Goal: Answer question/provide support: Share knowledge or assist other users

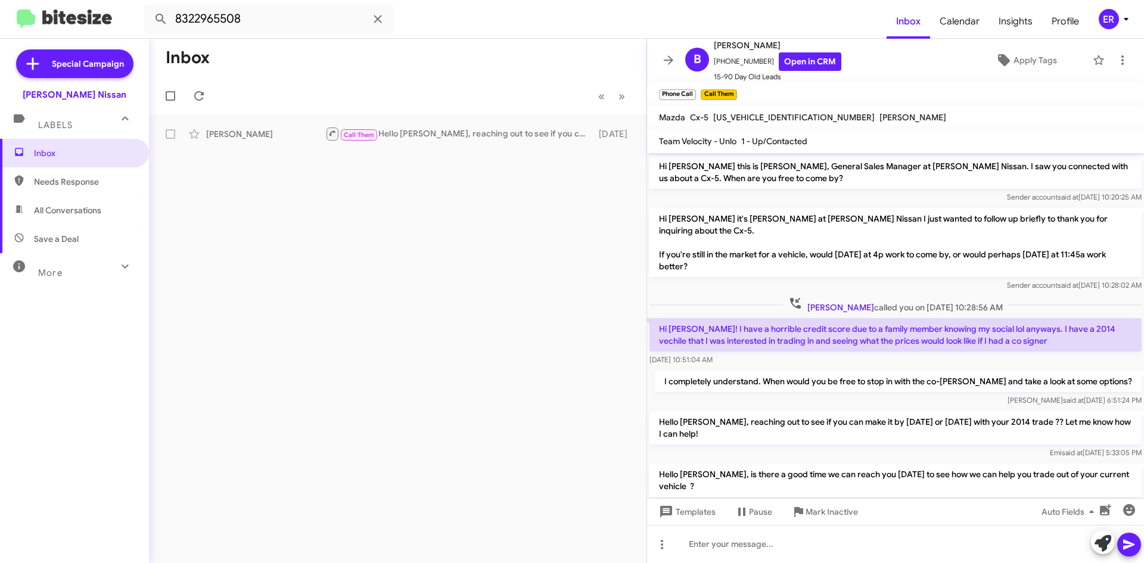
scroll to position [24, 0]
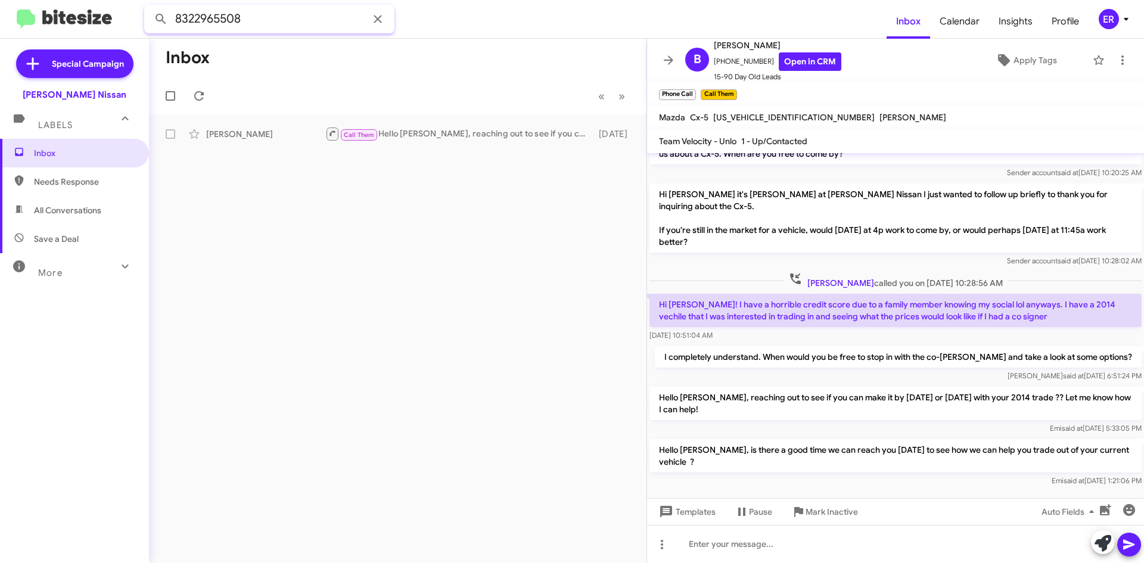
click at [390, 20] on input "8322965508" at bounding box center [269, 19] width 250 height 29
click at [386, 20] on span at bounding box center [378, 19] width 24 height 14
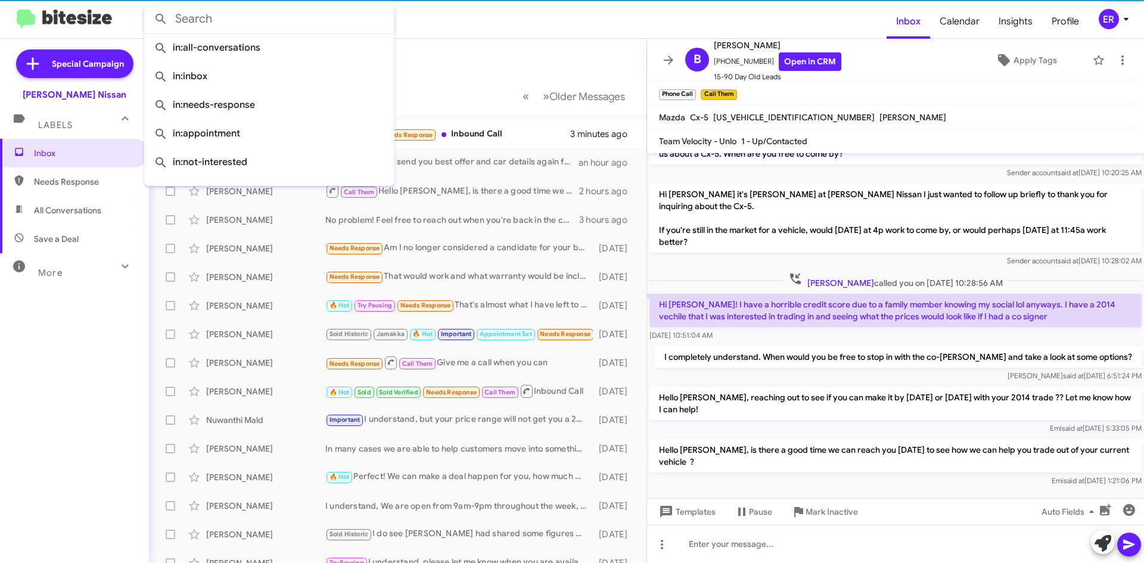
click at [509, 13] on form at bounding box center [515, 19] width 742 height 29
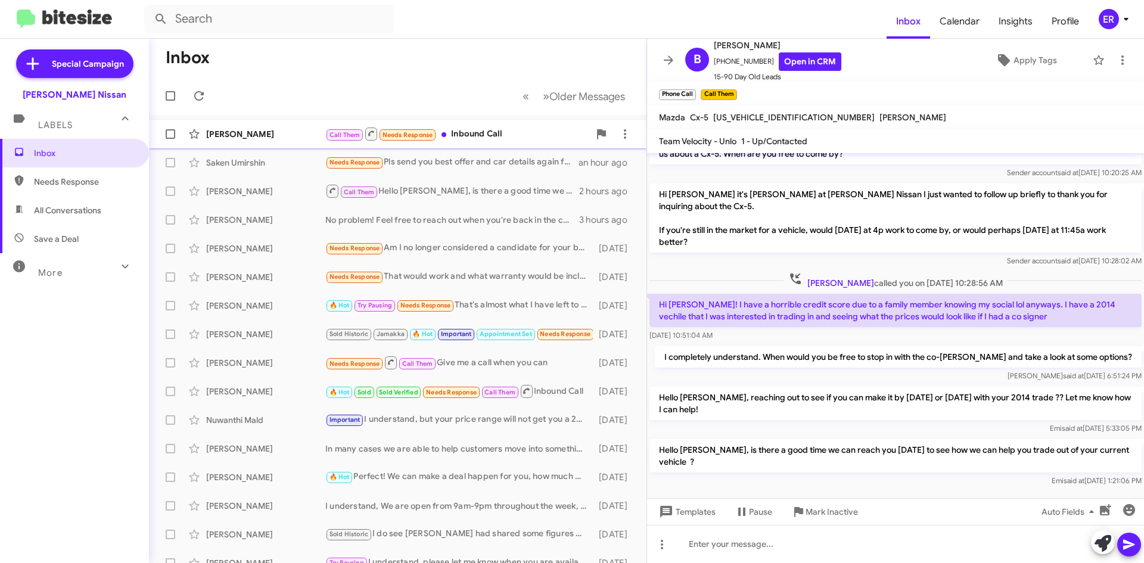
click at [287, 141] on div "[PERSON_NAME] Call Them Needs Response Inbound Call 3 minutes ago" at bounding box center [398, 134] width 479 height 24
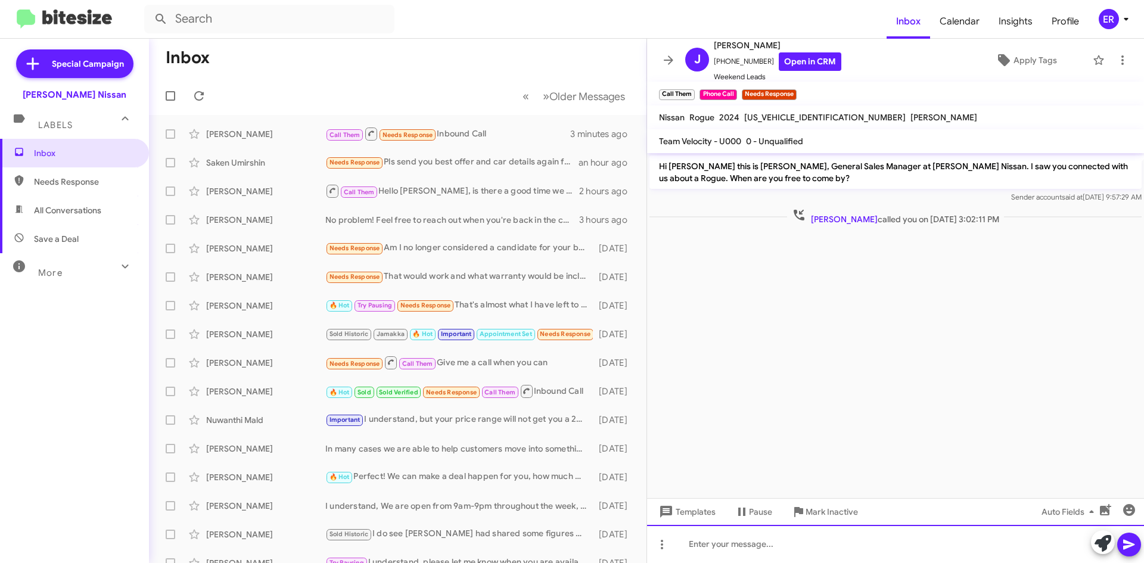
click at [740, 559] on div at bounding box center [895, 544] width 497 height 38
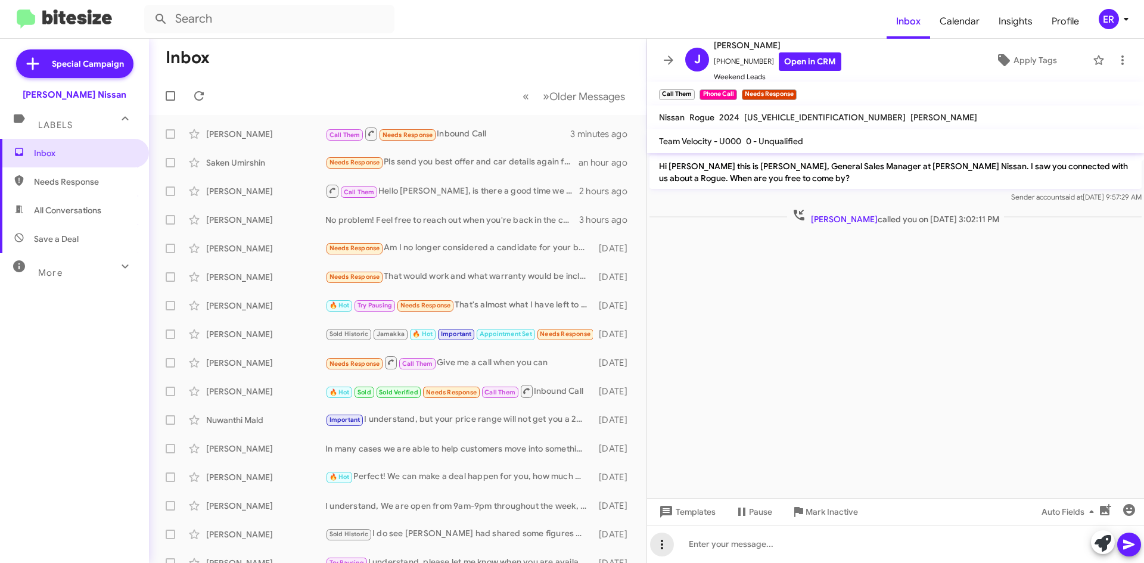
click at [660, 543] on icon at bounding box center [662, 544] width 14 height 14
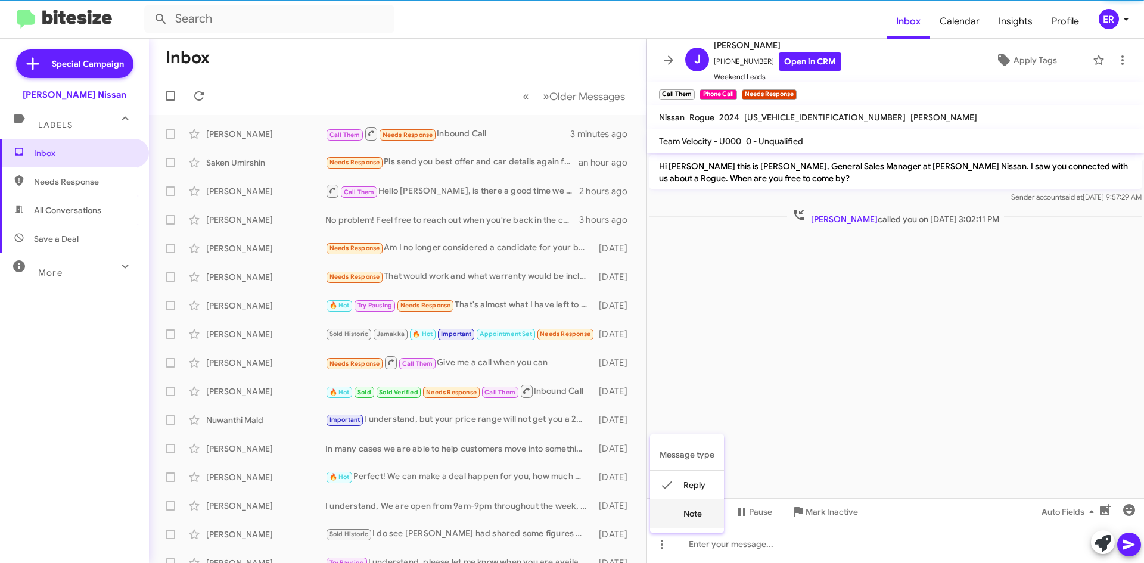
click at [692, 524] on button "note" at bounding box center [687, 513] width 74 height 29
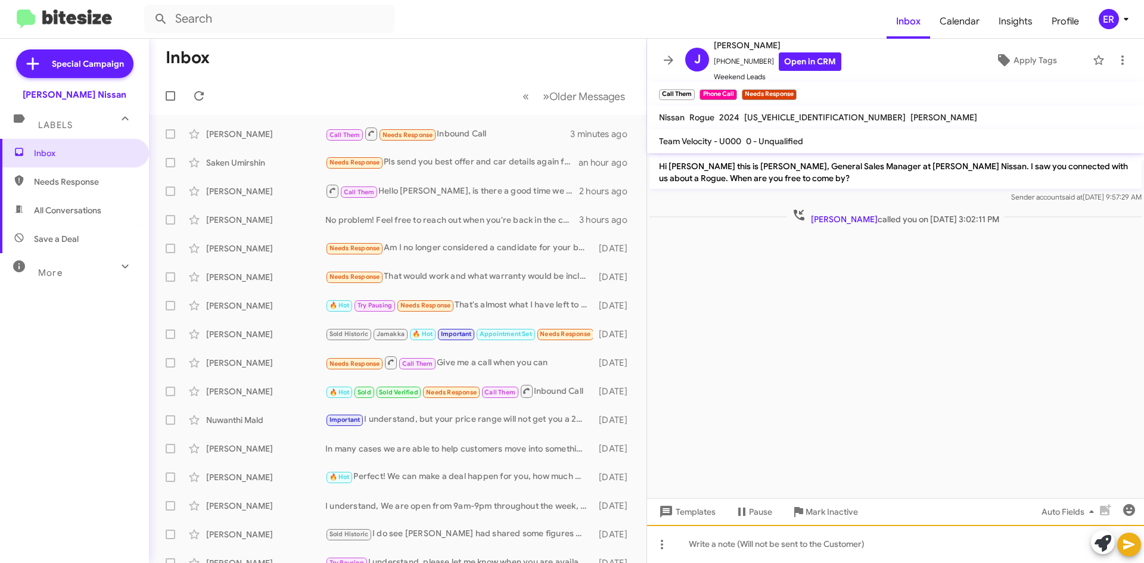
click at [717, 555] on div at bounding box center [895, 544] width 497 height 38
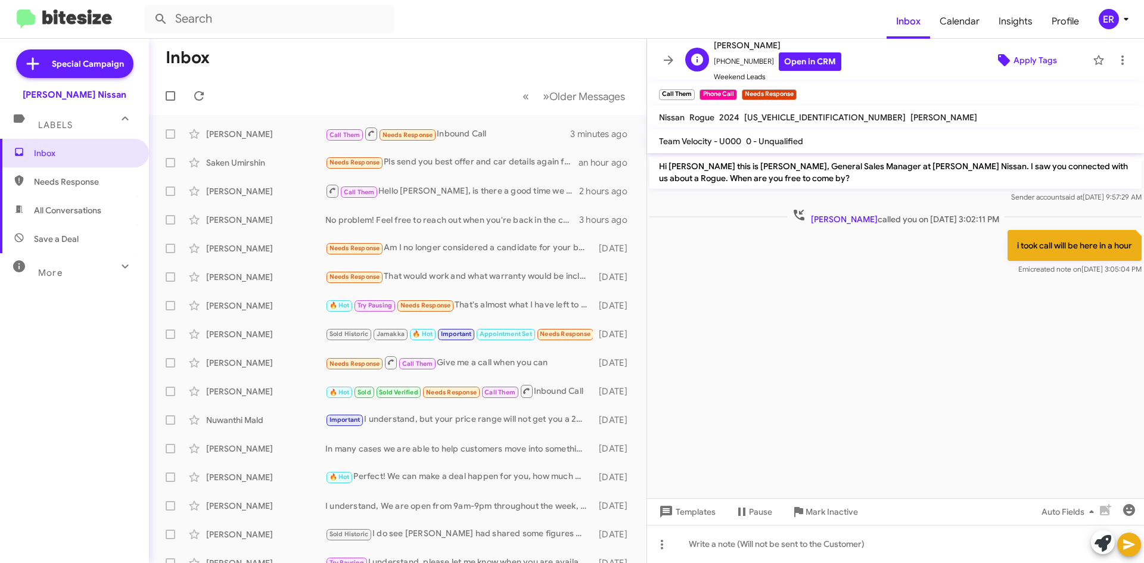
click at [1030, 54] on span "Apply Tags" at bounding box center [1036, 59] width 44 height 21
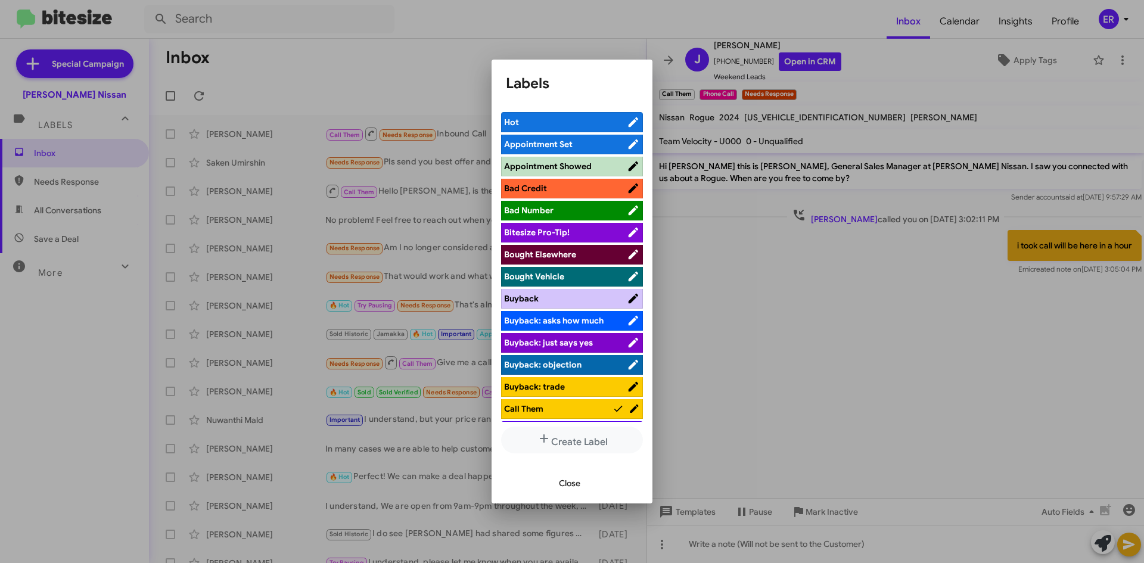
click at [570, 138] on li "Appointment Set" at bounding box center [572, 145] width 142 height 20
click at [561, 142] on span "Appointment Set" at bounding box center [538, 144] width 69 height 11
click at [573, 482] on span "Close" at bounding box center [569, 483] width 21 height 21
